Goal: Information Seeking & Learning: Learn about a topic

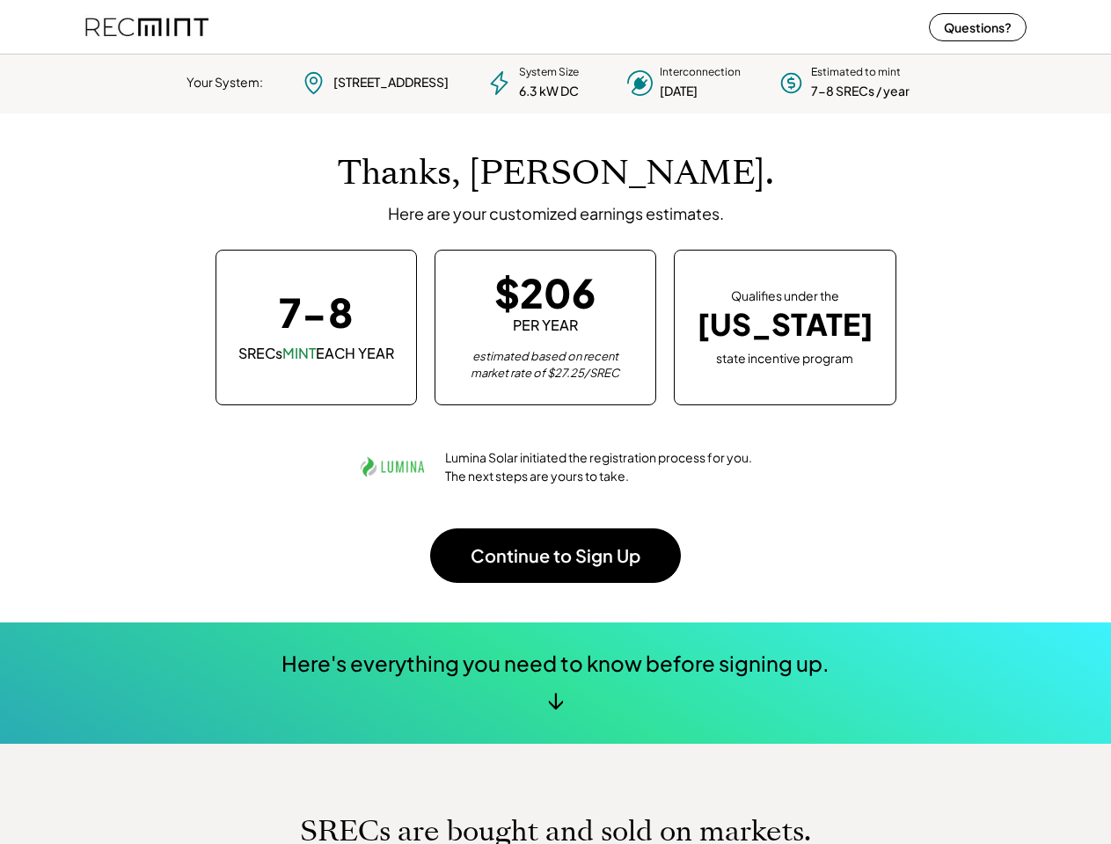
scroll to position [247, 491]
click at [555, 422] on div "Thanks, [PERSON_NAME]. Here are your customized earnings estimates. 7-8 SRECs M…" at bounding box center [555, 367] width 941 height 509
click at [555, 446] on div "Lumina Solar initiated the registration process for you. The next steps are you…" at bounding box center [555, 467] width 397 height 70
click at [555, 80] on div "System Size 6.3 kW DC" at bounding box center [549, 82] width 60 height 35
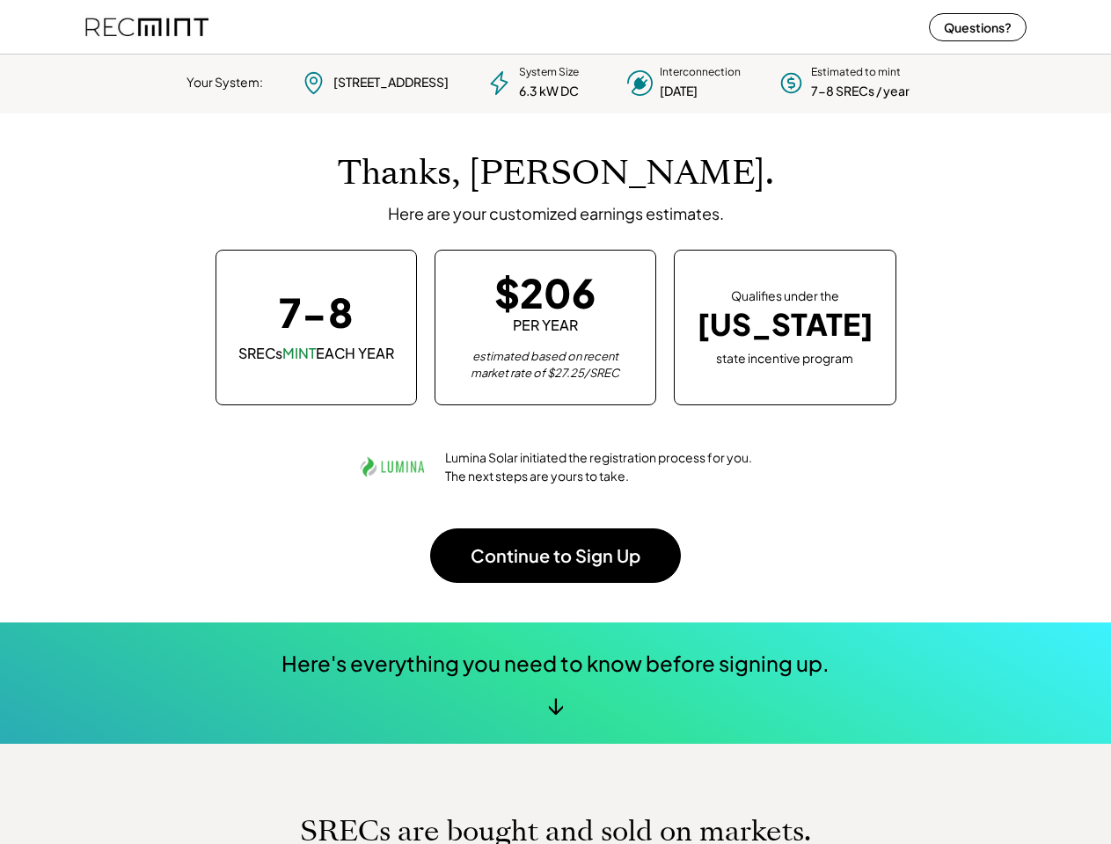
click at [556, 83] on div "6.3 kW DC" at bounding box center [549, 92] width 60 height 18
click at [224, 83] on div "Your System:" at bounding box center [224, 83] width 77 height 18
click at [373, 83] on div "[STREET_ADDRESS]" at bounding box center [390, 83] width 115 height 18
click at [388, 82] on div "[STREET_ADDRESS]" at bounding box center [390, 83] width 115 height 18
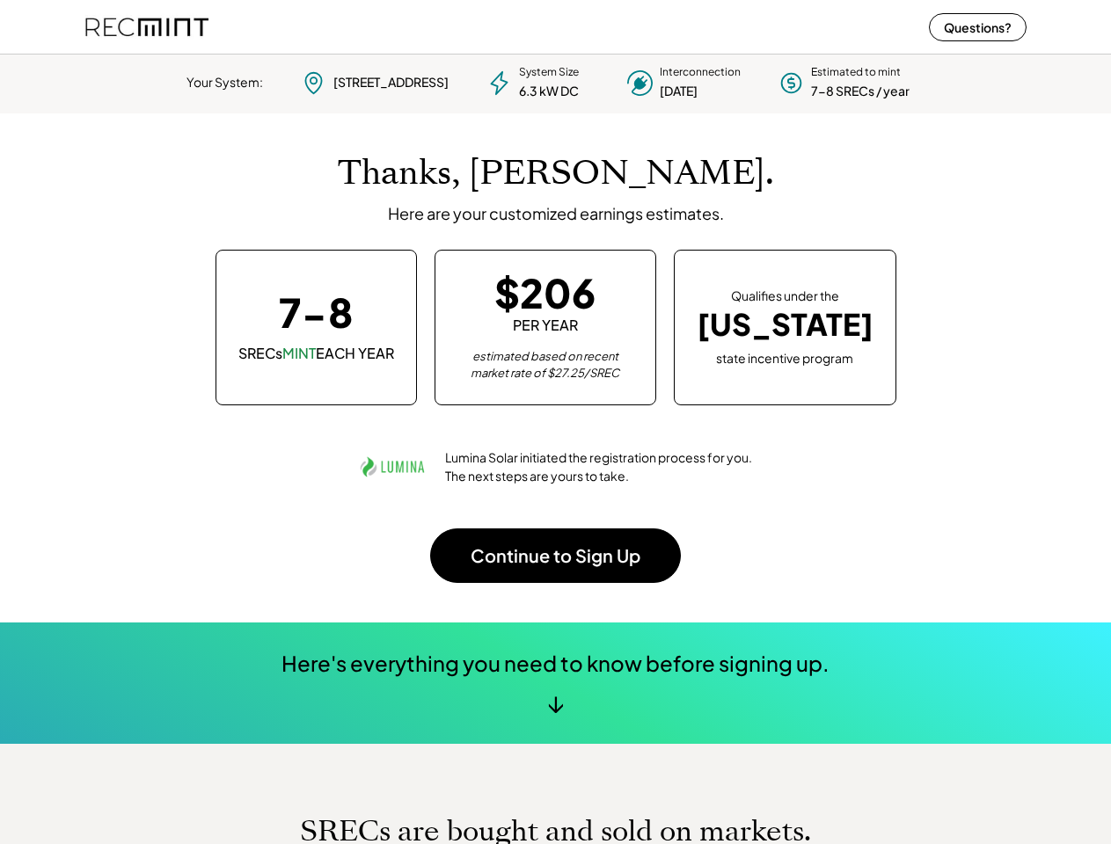
click at [536, 83] on div "6.3 kW DC" at bounding box center [549, 92] width 60 height 18
